Goal: Information Seeking & Learning: Learn about a topic

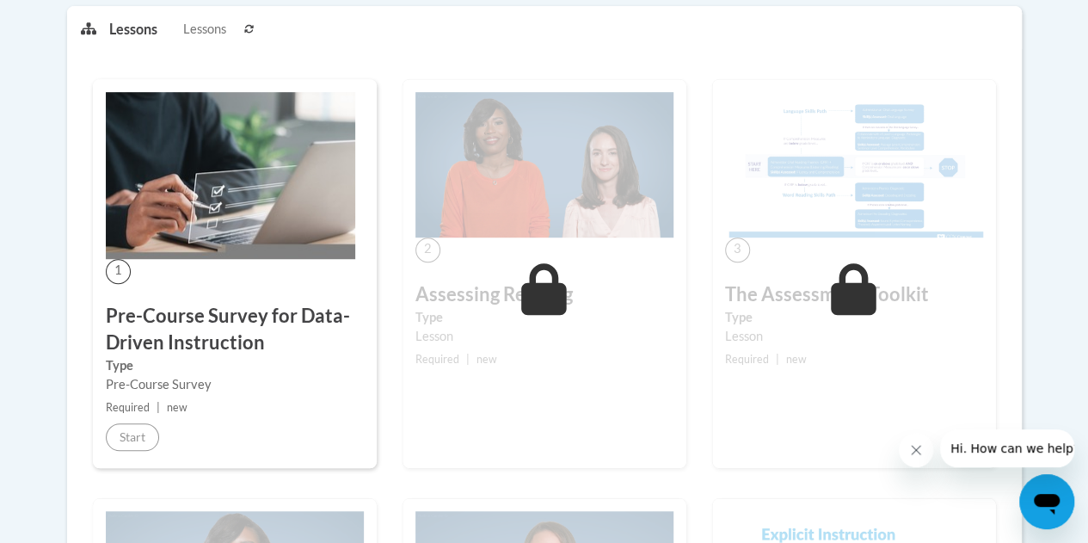
scroll to position [445, 0]
click at [154, 340] on h3 "Pre-Course Survey for Data-Driven Instruction" at bounding box center [235, 328] width 258 height 53
click at [241, 255] on img at bounding box center [230, 174] width 249 height 167
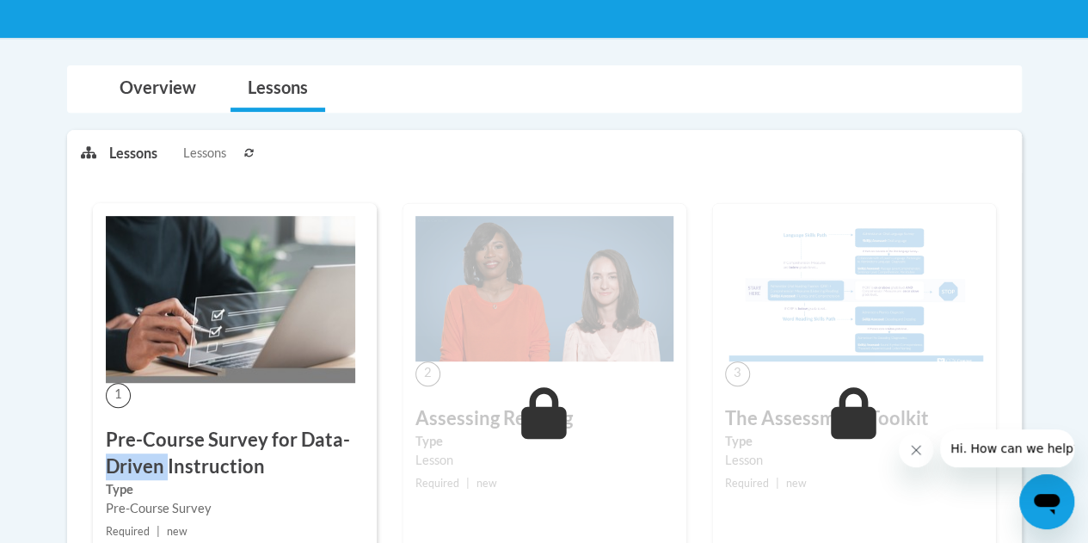
scroll to position [319, 0]
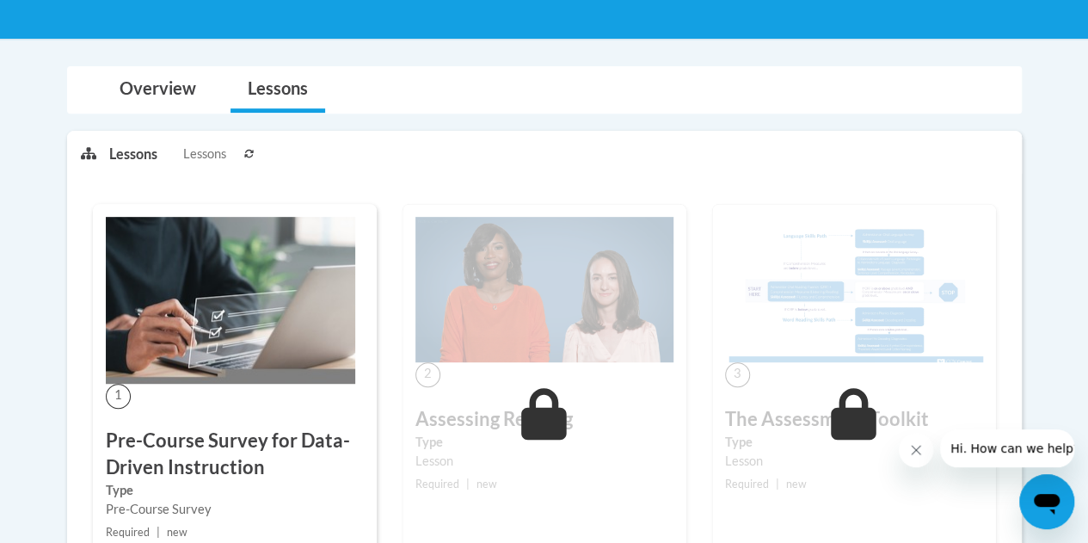
click at [203, 147] on span "Lessons" at bounding box center [204, 154] width 43 height 19
click at [157, 86] on link "Overview" at bounding box center [157, 90] width 111 height 46
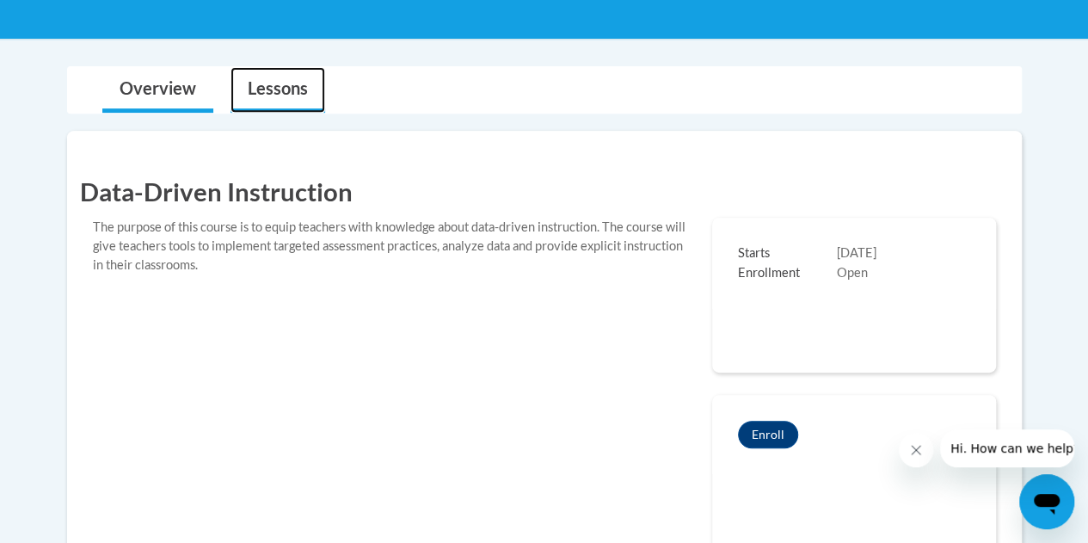
click at [261, 82] on link "Lessons" at bounding box center [278, 90] width 95 height 46
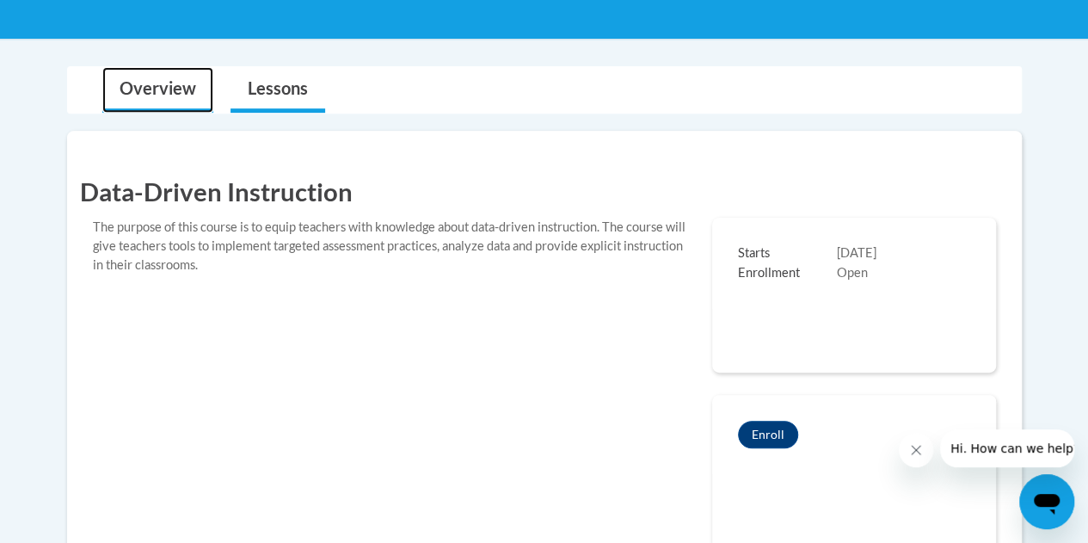
click at [198, 94] on link "Overview" at bounding box center [157, 90] width 111 height 46
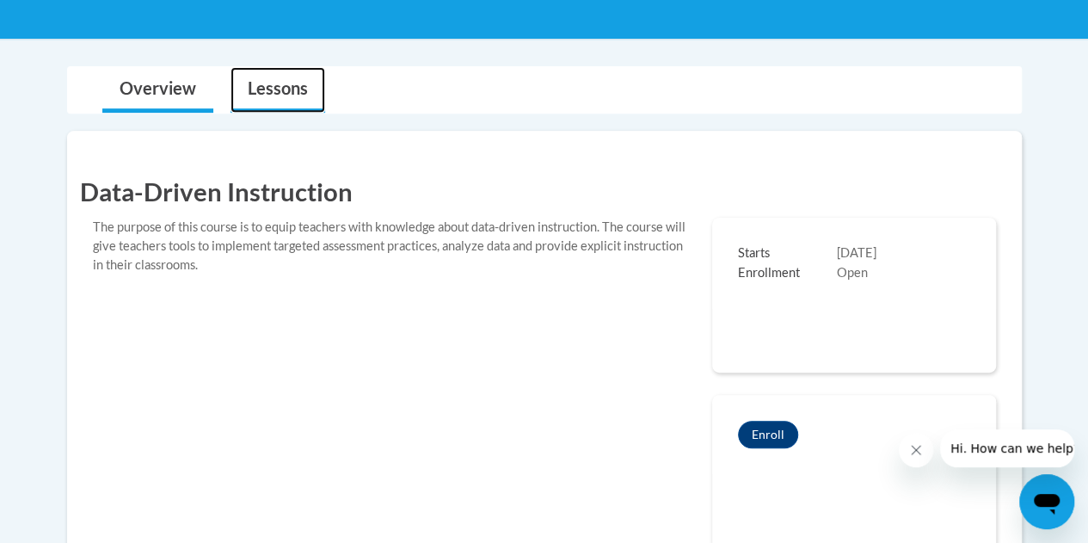
click at [276, 94] on link "Lessons" at bounding box center [278, 90] width 95 height 46
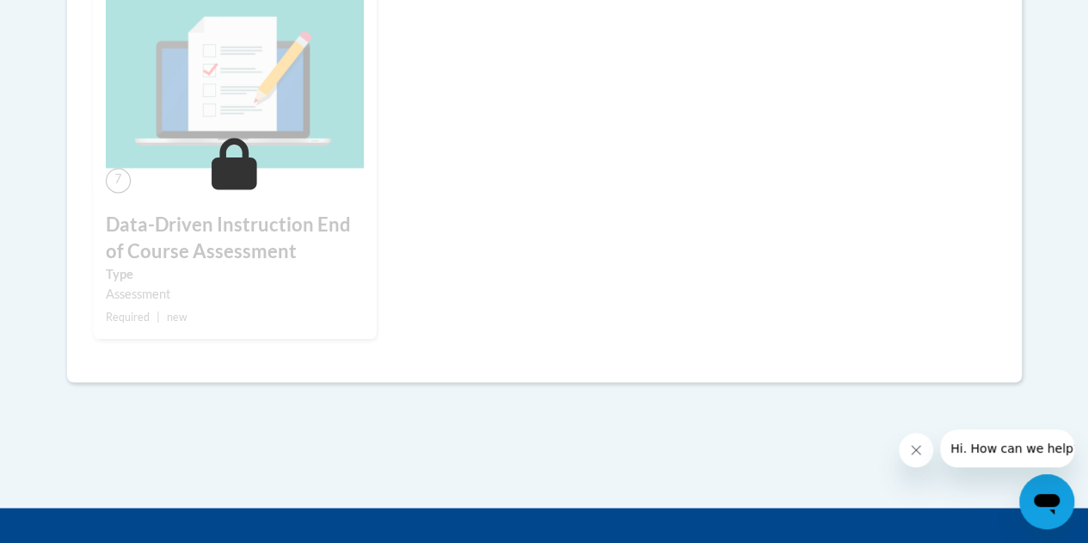
scroll to position [1339, 0]
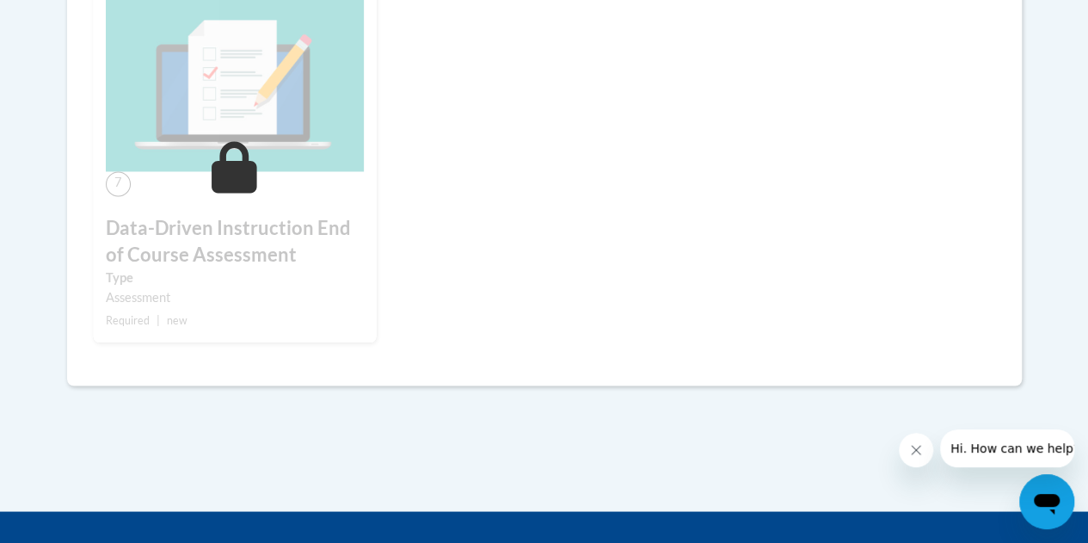
click at [260, 212] on div "7 Data-Driven Instruction End of Course Assessment Type Assessment Required | n…" at bounding box center [235, 152] width 284 height 380
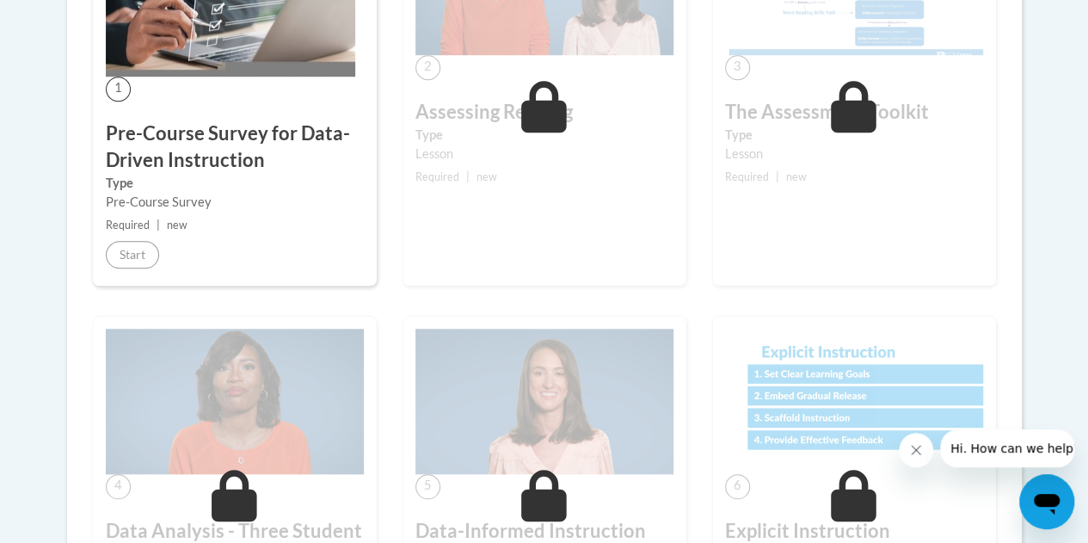
scroll to position [625, 0]
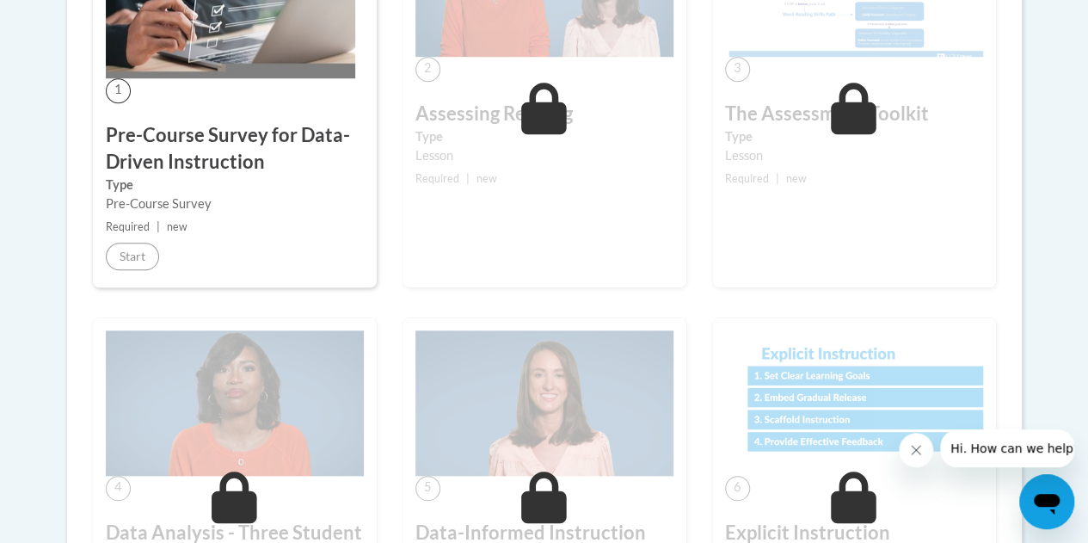
click at [201, 151] on h3 "Pre-Course Survey for Data-Driven Instruction" at bounding box center [235, 148] width 258 height 53
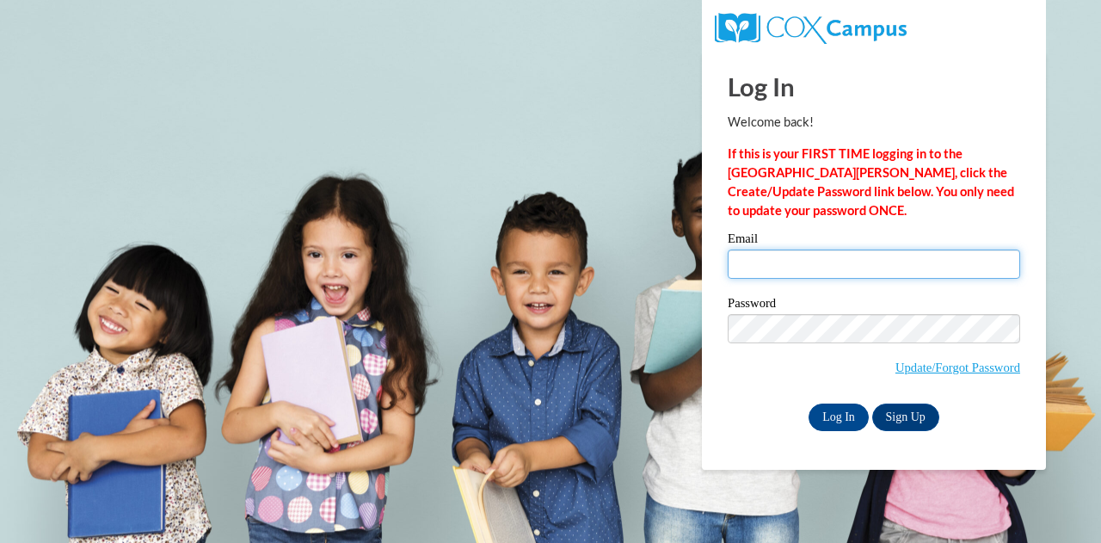
click at [820, 262] on input "Email" at bounding box center [874, 263] width 292 height 29
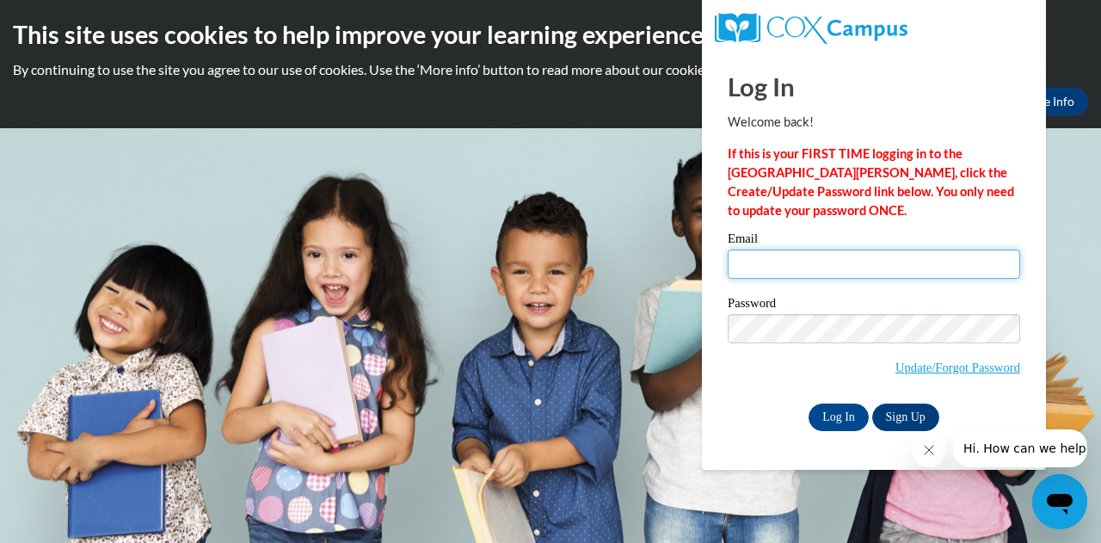
type input "LUMI1S@SEMO.EDU"
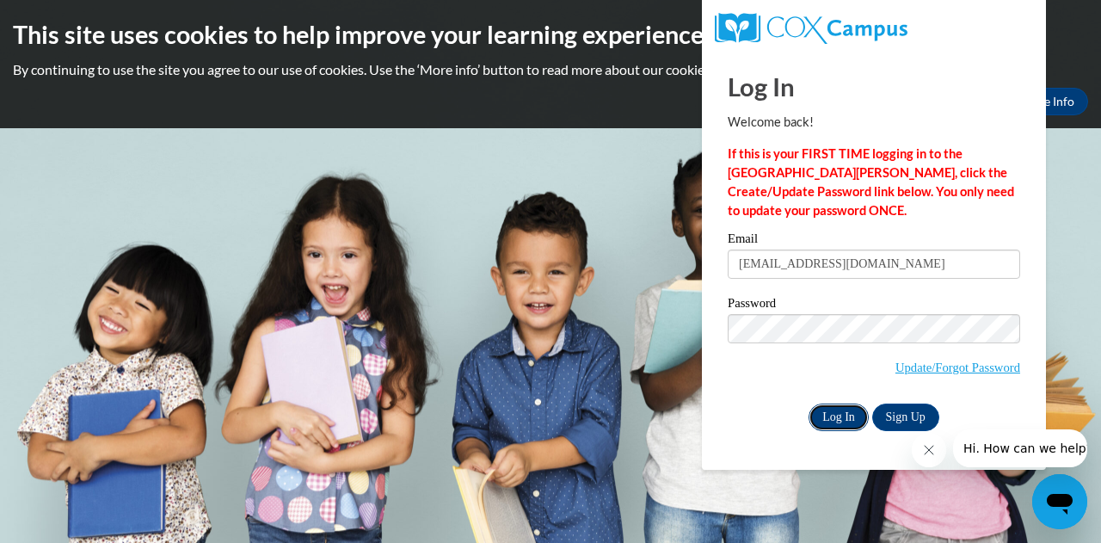
click at [826, 414] on input "Log In" at bounding box center [839, 417] width 60 height 28
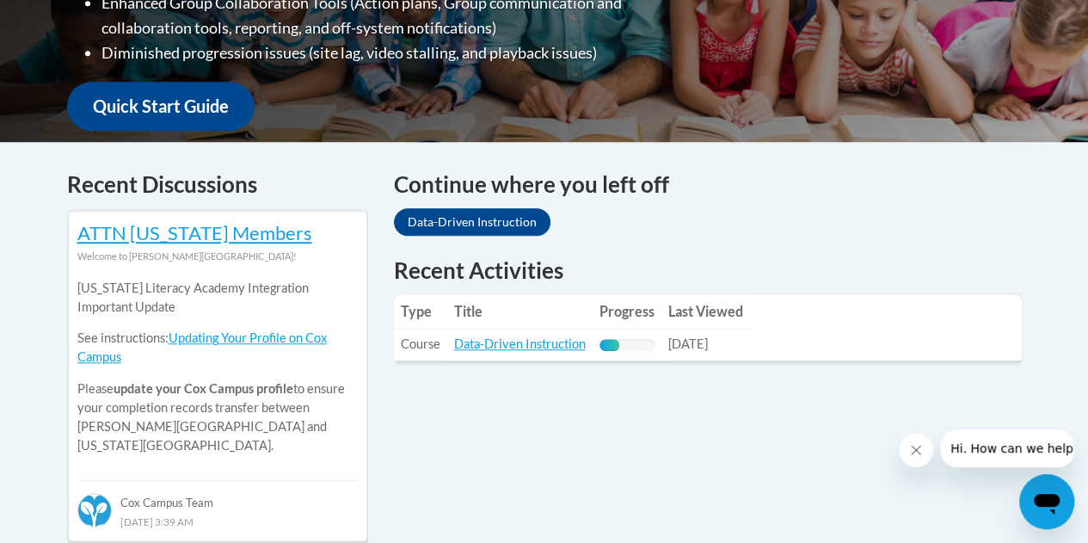
scroll to position [604, 0]
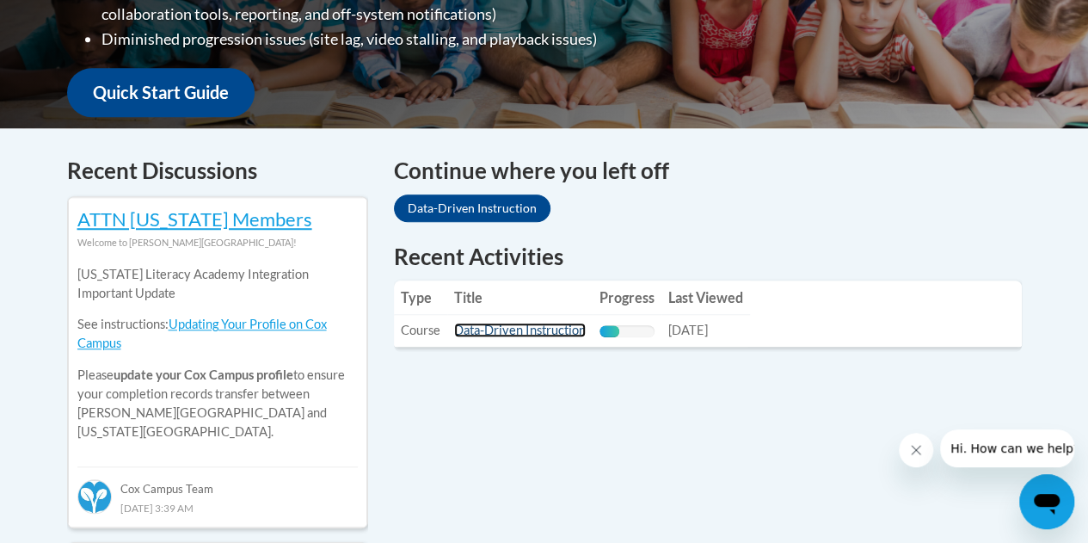
click at [489, 331] on link "Data-Driven Instruction" at bounding box center [520, 330] width 132 height 15
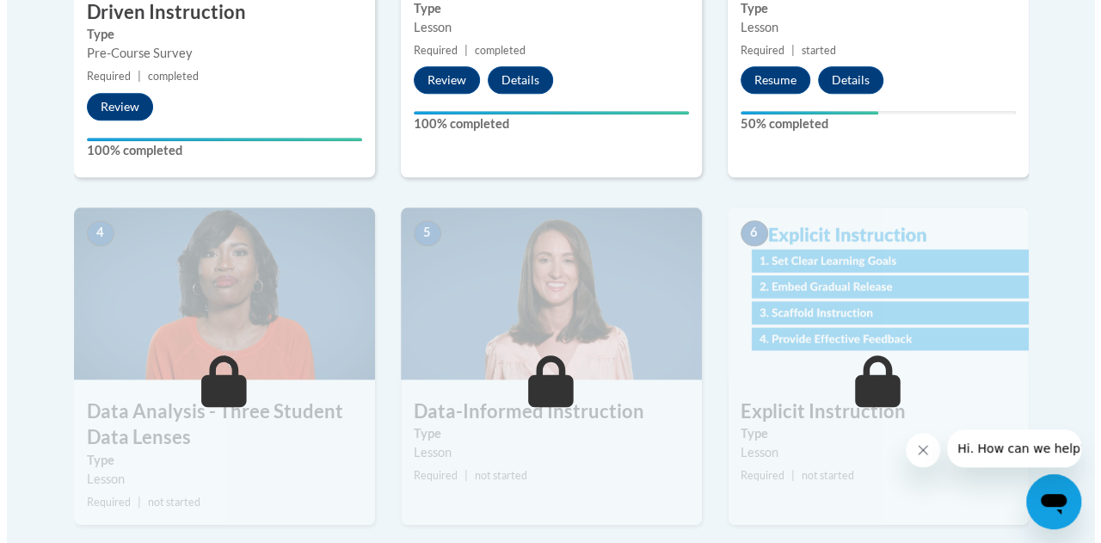
scroll to position [797, 0]
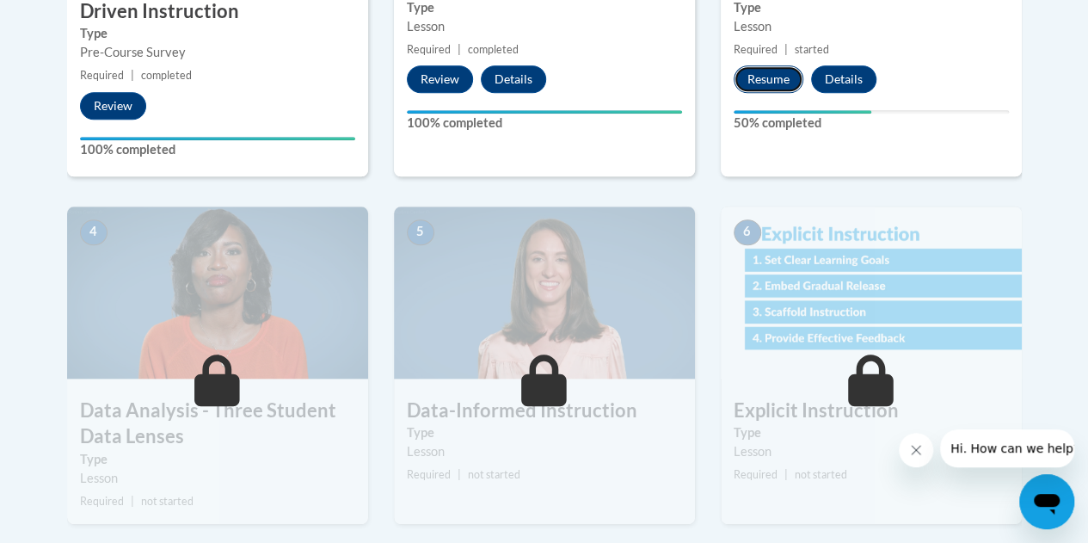
click at [754, 71] on button "Resume" at bounding box center [769, 79] width 70 height 28
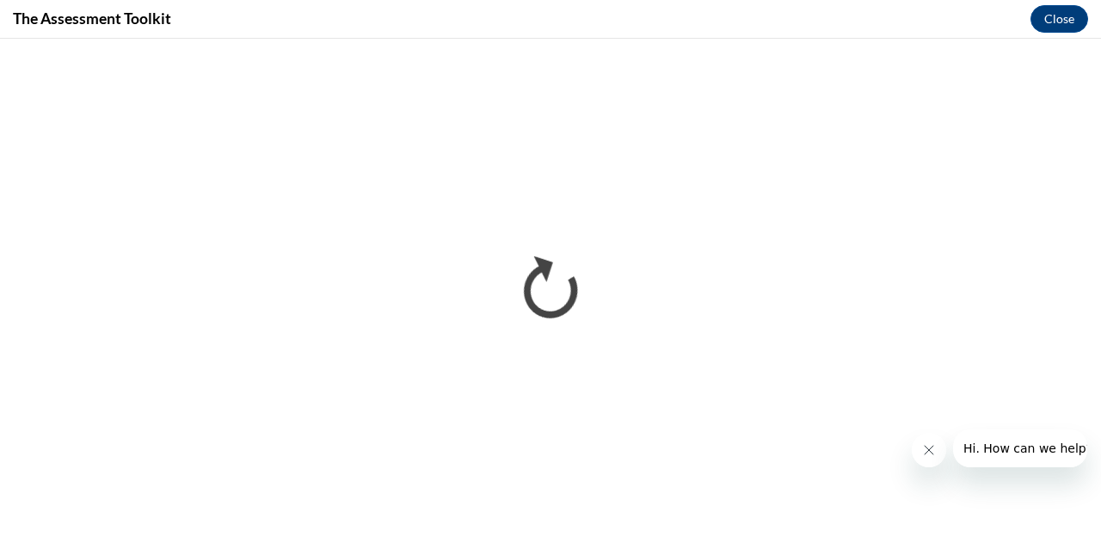
scroll to position [0, 0]
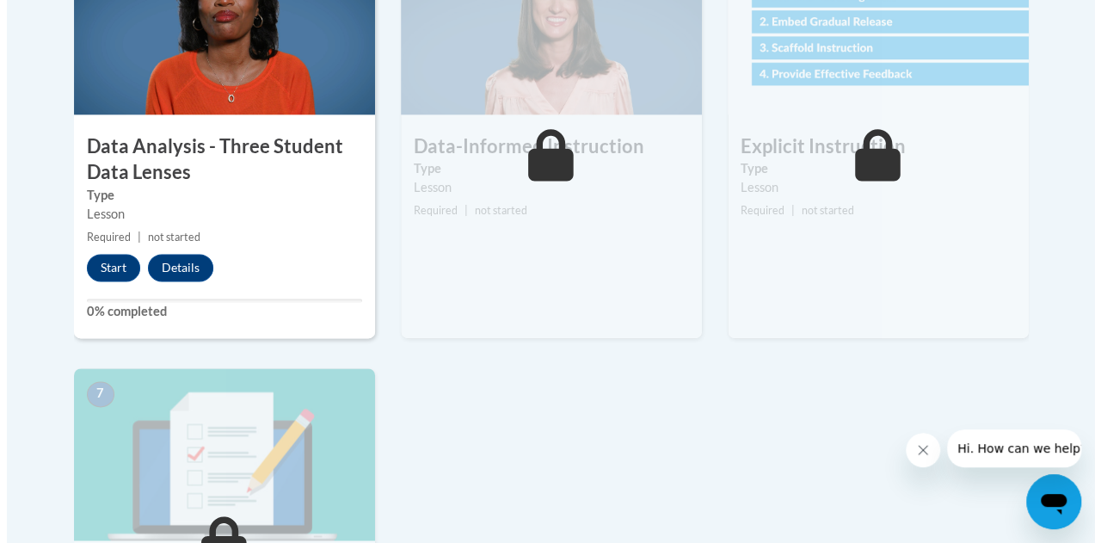
scroll to position [1070, 0]
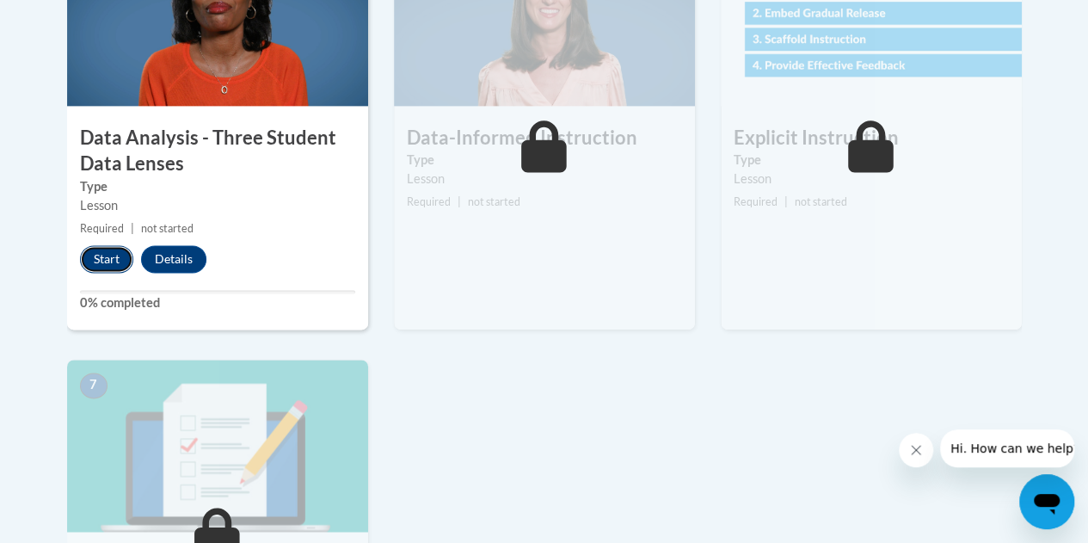
click at [112, 257] on button "Start" at bounding box center [106, 259] width 53 height 28
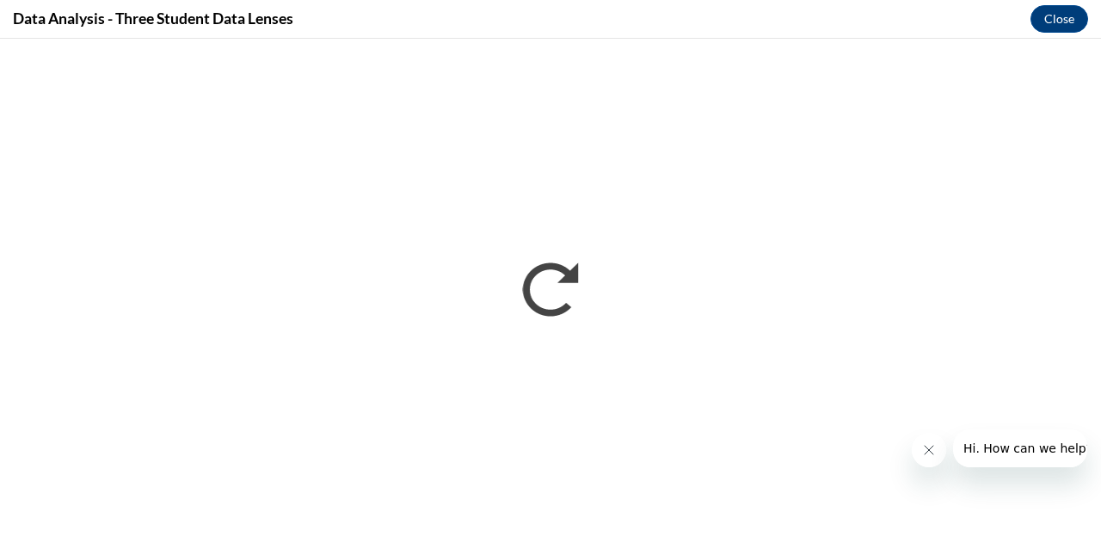
scroll to position [0, 0]
